Goal: Information Seeking & Learning: Learn about a topic

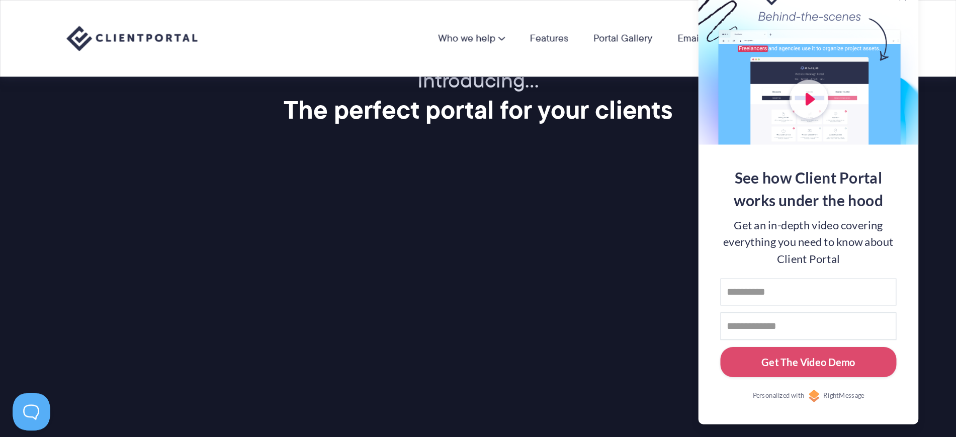
scroll to position [1107, 0]
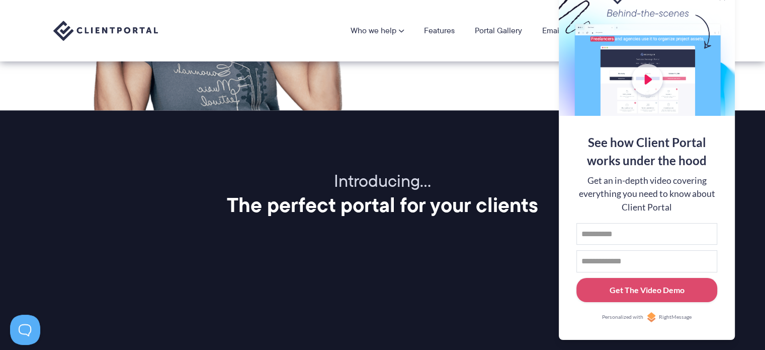
click at [757, 55] on div "Who we help Who we help View pricing Agencies See how Client Portal can help gi…" at bounding box center [382, 30] width 765 height 61
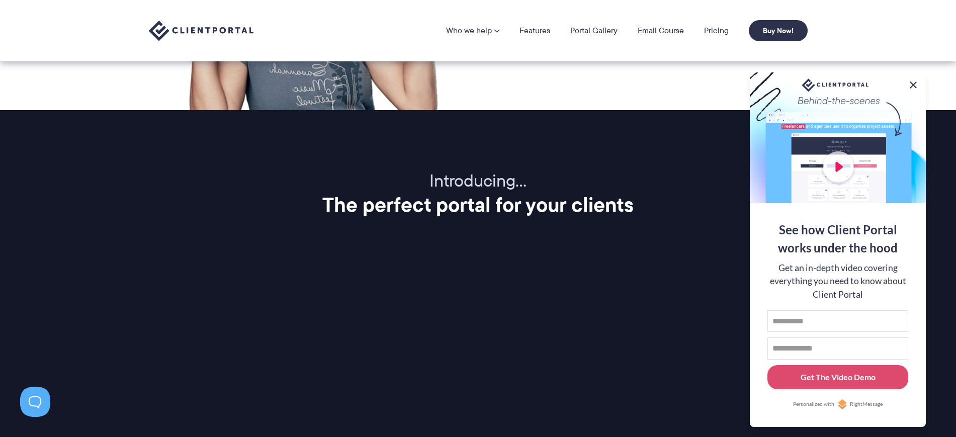
click at [765, 79] on button at bounding box center [913, 85] width 12 height 12
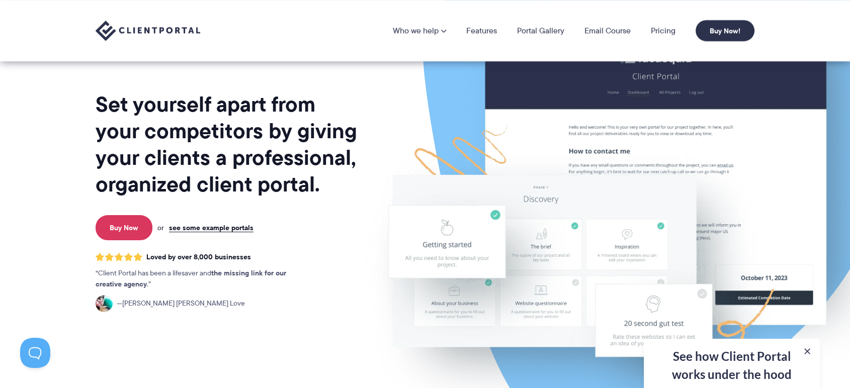
scroll to position [39, 0]
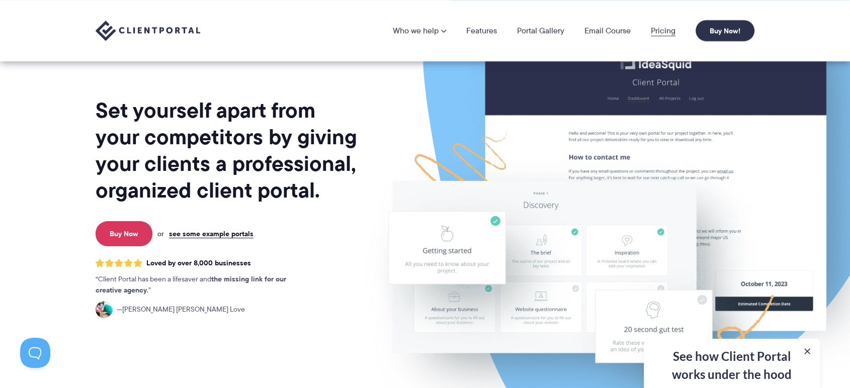
click at [663, 27] on link "Pricing" at bounding box center [663, 31] width 25 height 8
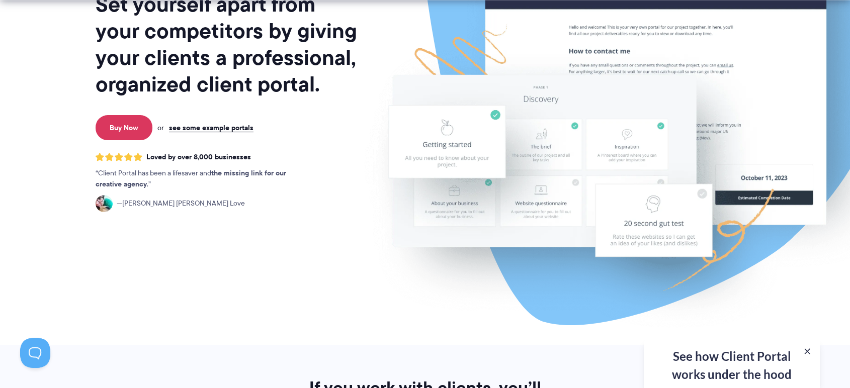
scroll to position [318, 0]
